Goal: Task Accomplishment & Management: Manage account settings

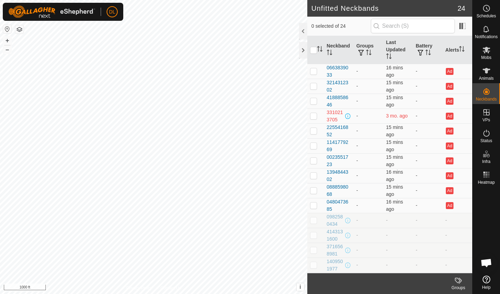
scroll to position [1693, 0]
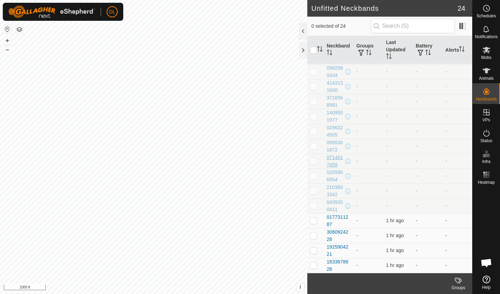
scroll to position [1693, 0]
click at [315, 221] on p-checkbox at bounding box center [313, 221] width 7 height 6
checkbox input "true"
click at [315, 233] on p-checkbox at bounding box center [313, 236] width 7 height 6
checkbox input "true"
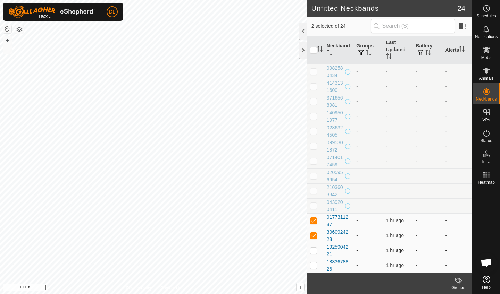
click at [315, 249] on p-checkbox at bounding box center [313, 251] width 7 height 6
checkbox input "true"
drag, startPoint x: 315, startPoint y: 264, endPoint x: 352, endPoint y: 255, distance: 37.8
click at [317, 264] on td at bounding box center [315, 265] width 17 height 15
checkbox input "true"
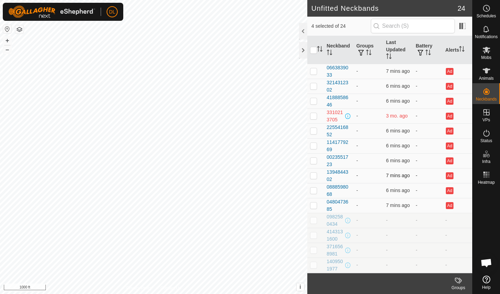
scroll to position [0, 0]
click at [318, 71] on td at bounding box center [315, 71] width 17 height 15
checkbox input "true"
click at [316, 87] on p-checkbox at bounding box center [313, 86] width 7 height 6
checkbox input "true"
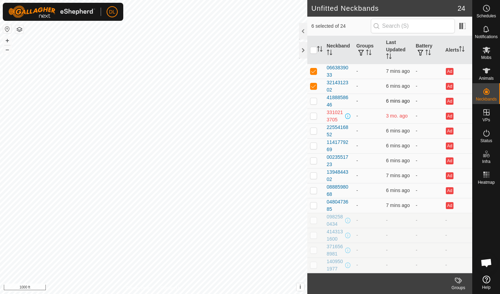
click at [316, 102] on p-checkbox at bounding box center [313, 101] width 7 height 6
checkbox input "true"
click at [315, 128] on p-checkbox at bounding box center [313, 131] width 7 height 6
checkbox input "true"
click at [316, 146] on p-checkbox at bounding box center [313, 146] width 7 height 6
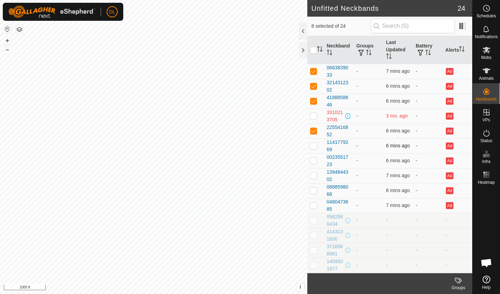
checkbox input "true"
click at [316, 160] on p-checkbox at bounding box center [313, 161] width 7 height 6
checkbox input "true"
click at [315, 175] on p-checkbox at bounding box center [313, 176] width 7 height 6
checkbox input "true"
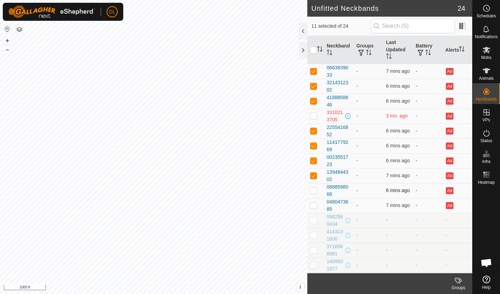
click at [315, 186] on td at bounding box center [315, 190] width 17 height 15
checkbox input "true"
click at [316, 205] on p-checkbox at bounding box center [313, 206] width 7 height 6
checkbox input "true"
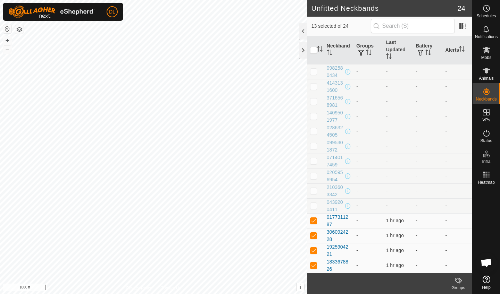
scroll to position [149, 0]
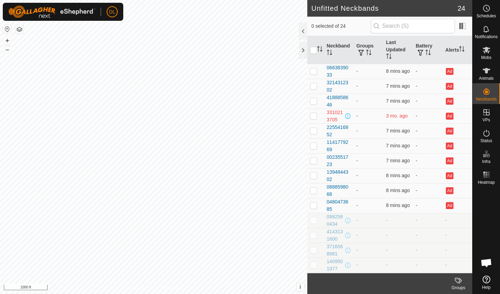
scroll to position [1693, 0]
